Goal: Task Accomplishment & Management: Manage account settings

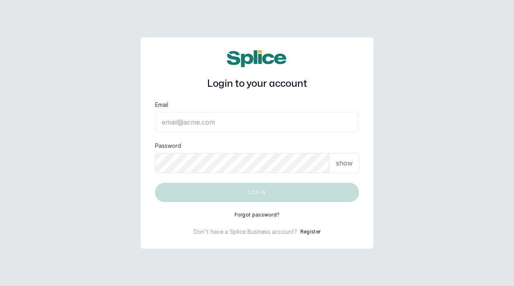
type input "[EMAIL_ADDRESS][DOMAIN_NAME]"
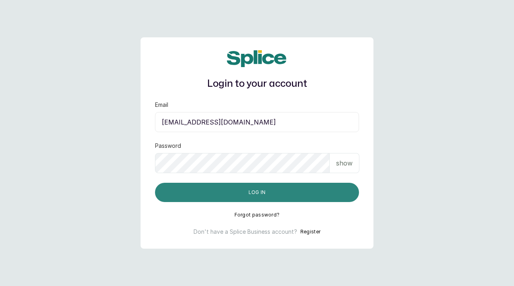
click at [308, 189] on button "Log in" at bounding box center [257, 192] width 204 height 19
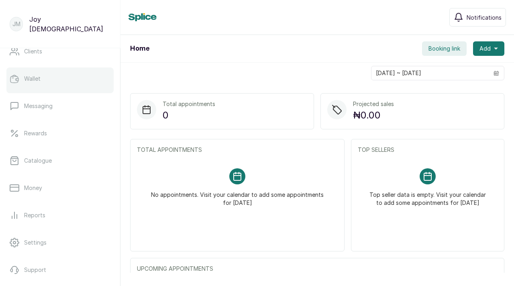
scroll to position [158, 0]
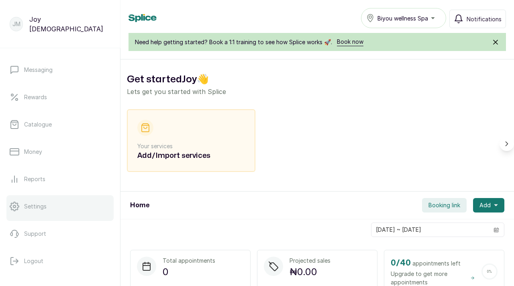
click at [55, 212] on link "Settings" at bounding box center [59, 206] width 107 height 23
